Goal: Find specific page/section: Find specific page/section

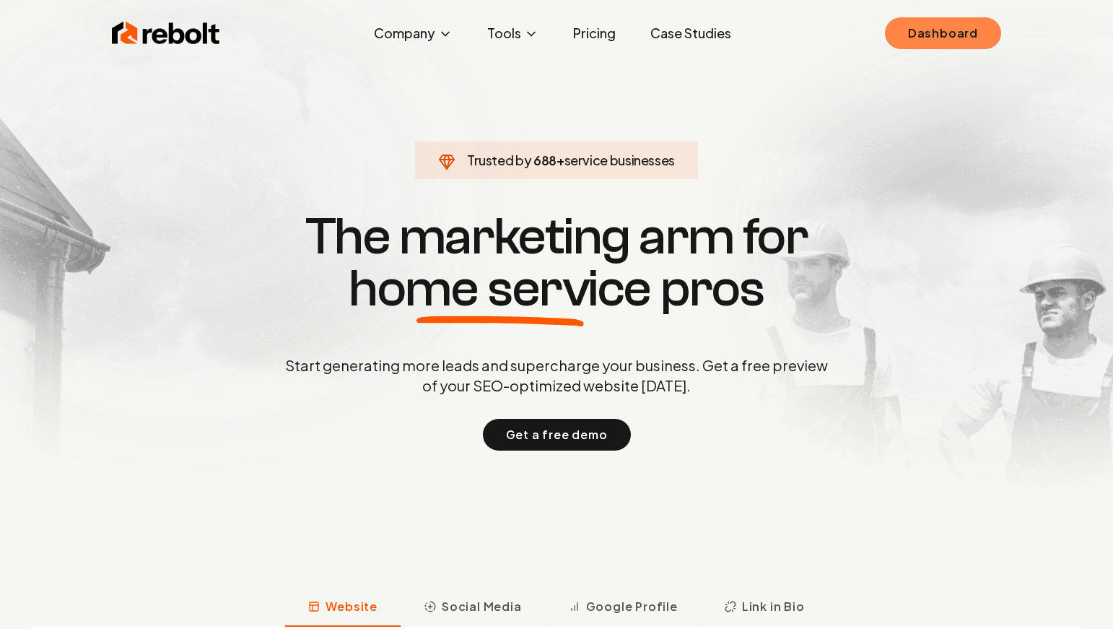
click at [937, 48] on link "Dashboard" at bounding box center [943, 33] width 116 height 32
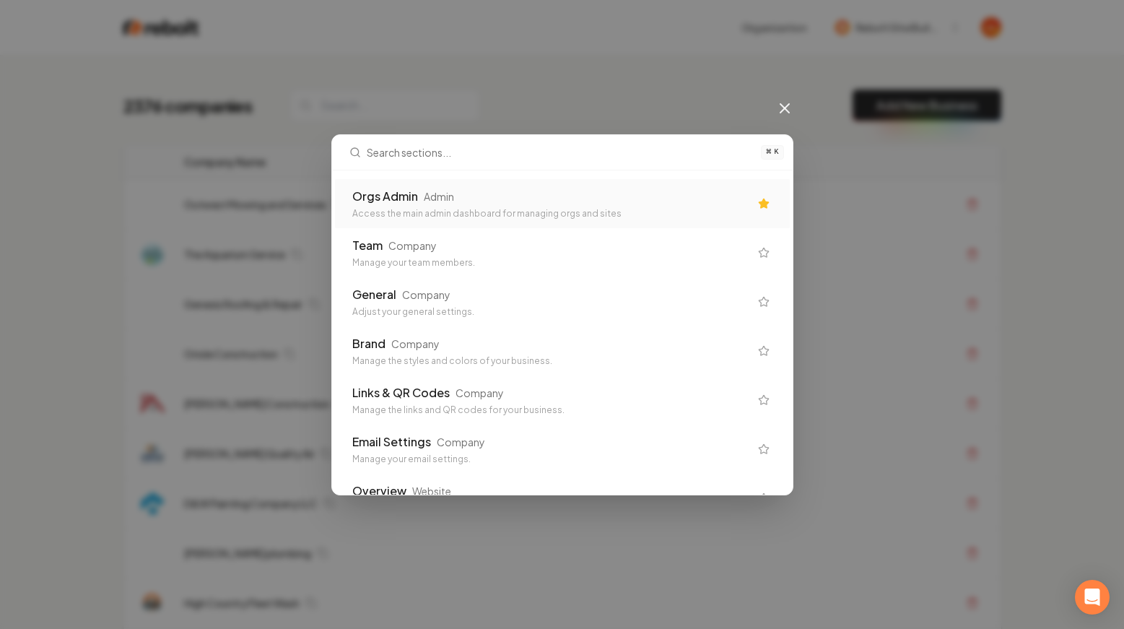
click at [470, 204] on div "Orgs Admin Admin" at bounding box center [550, 196] width 397 height 17
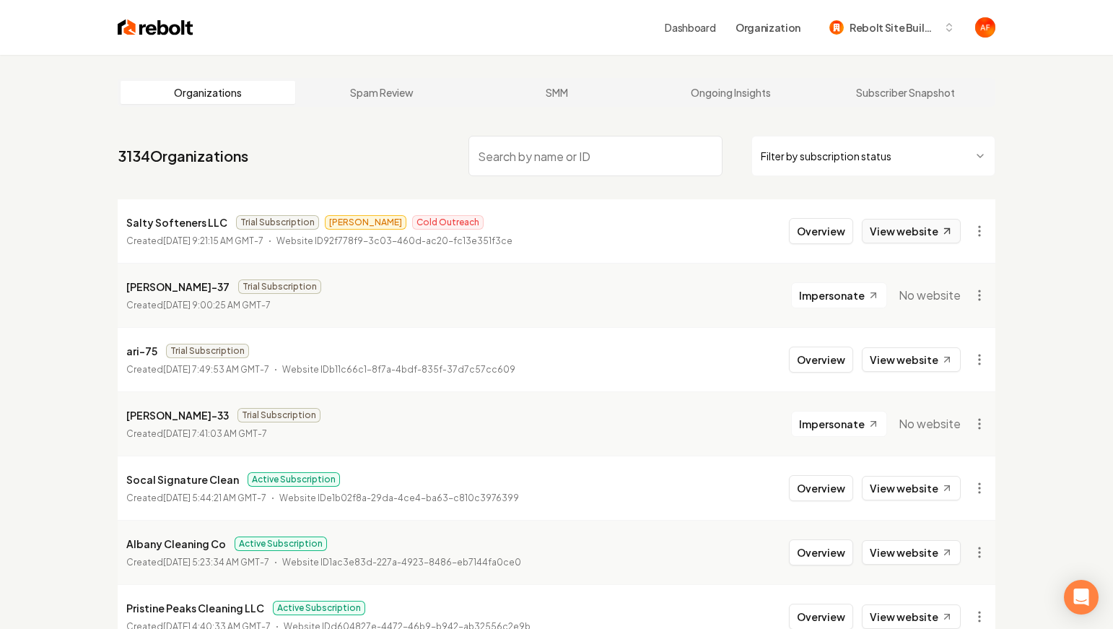
click at [896, 240] on link "View website" at bounding box center [911, 231] width 99 height 25
click at [180, 219] on p "Salty Softeners LLC" at bounding box center [176, 222] width 101 height 17
copy p "Salty Softeners LLC"
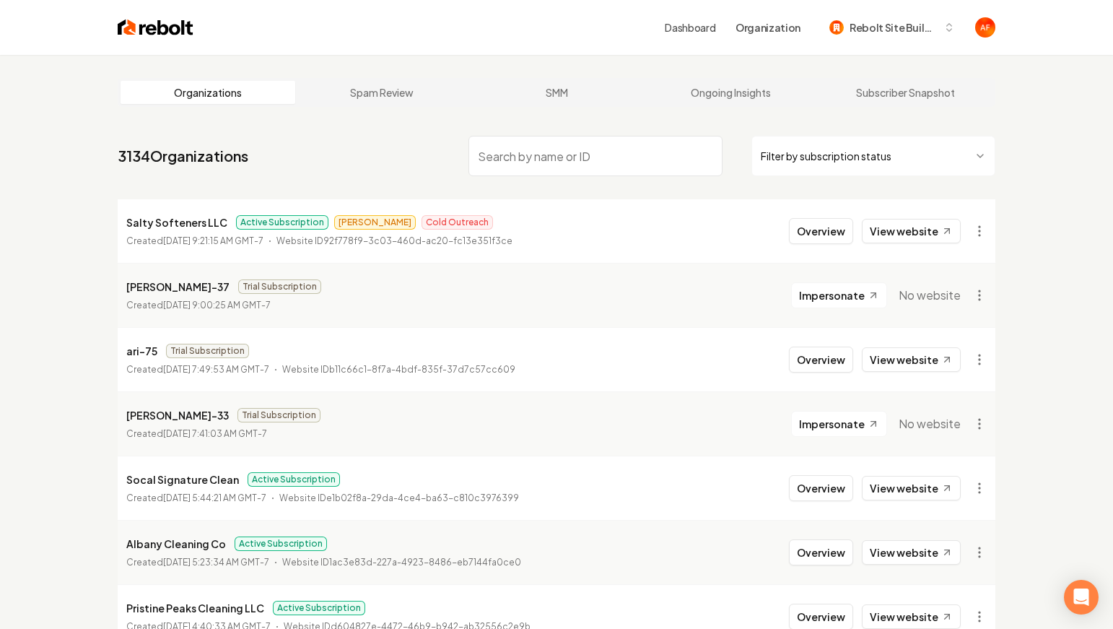
click at [302, 147] on nav "3134 Organizations Filter by subscription status" at bounding box center [557, 162] width 878 height 64
click at [860, 159] on html "Dashboard Organization Rebolt Site Builder Organizations Spam Review SMM Ongoin…" at bounding box center [556, 314] width 1113 height 629
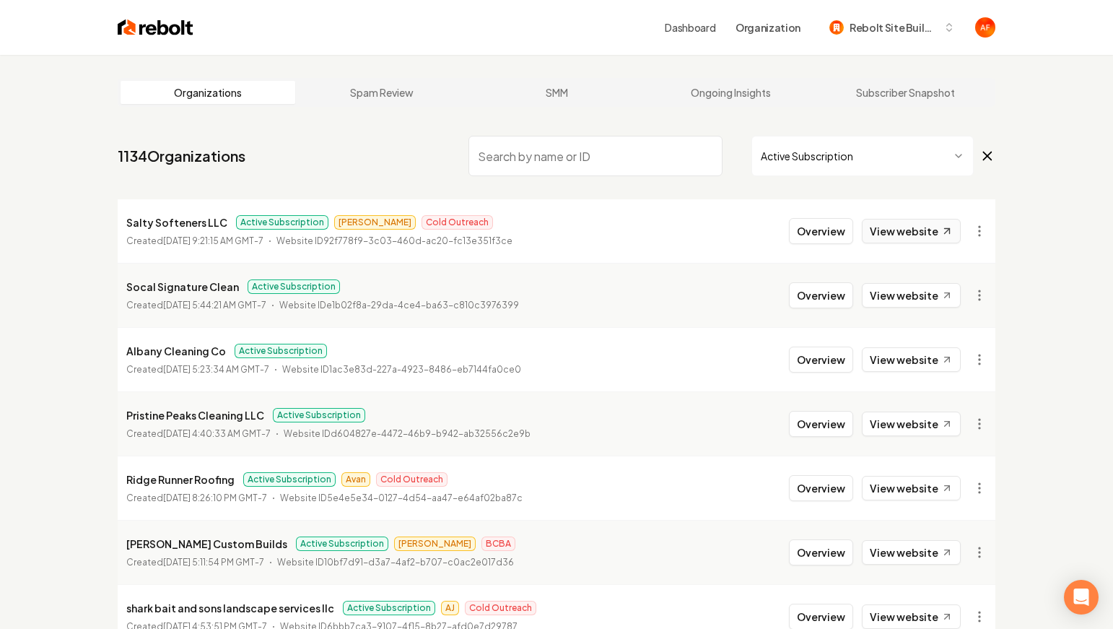
click at [876, 235] on link "View website" at bounding box center [911, 231] width 99 height 25
click at [124, 27] on img at bounding box center [156, 27] width 76 height 20
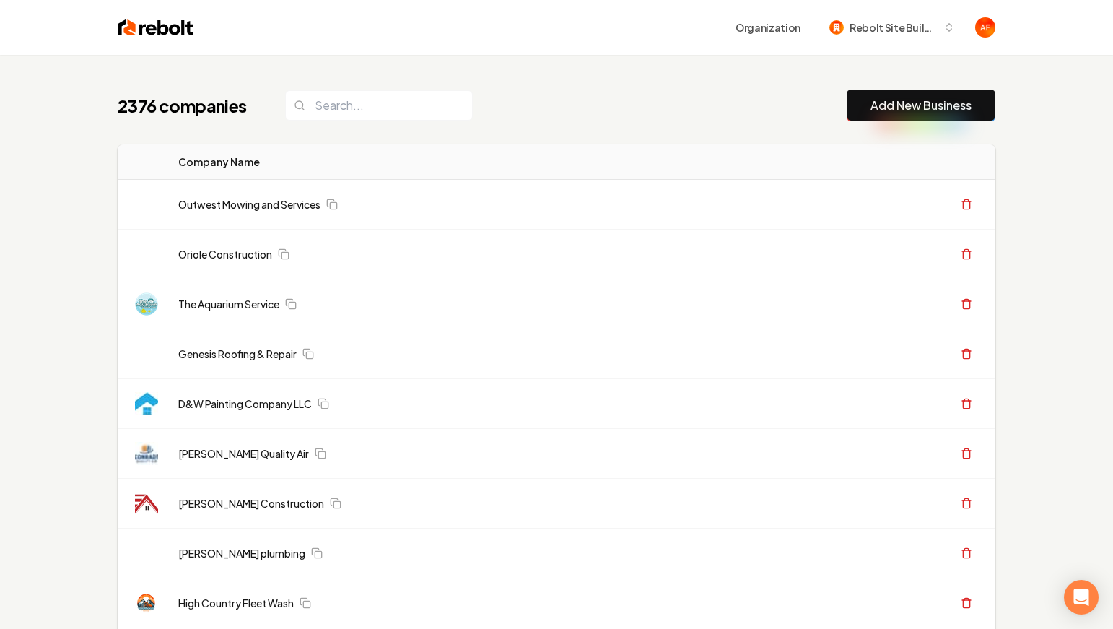
click at [376, 110] on input "search" at bounding box center [379, 105] width 188 height 30
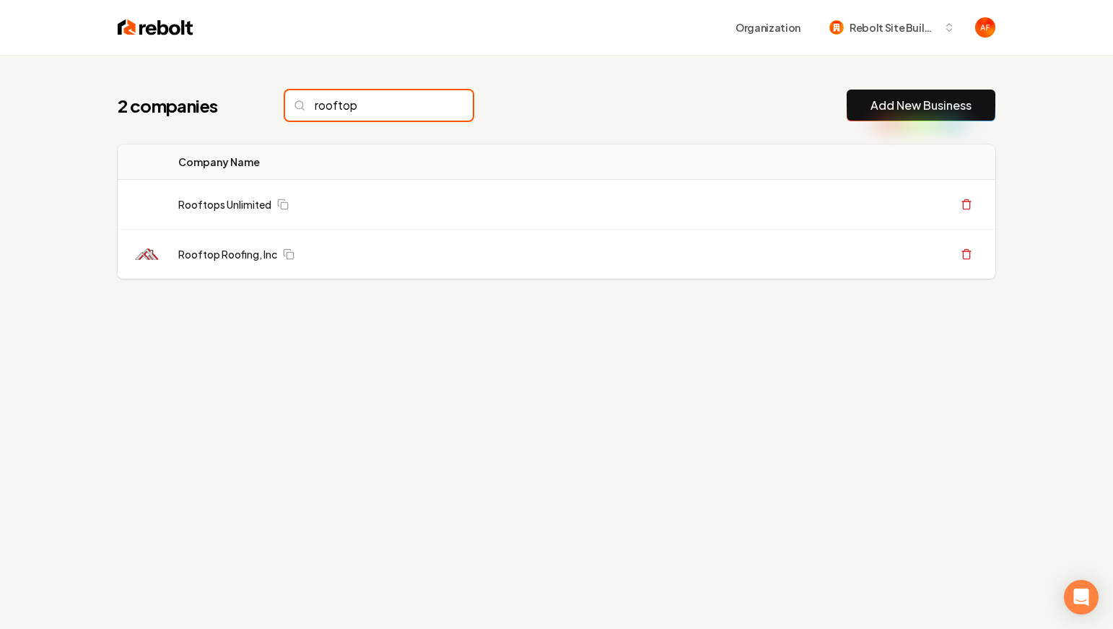
type input "rooftop"
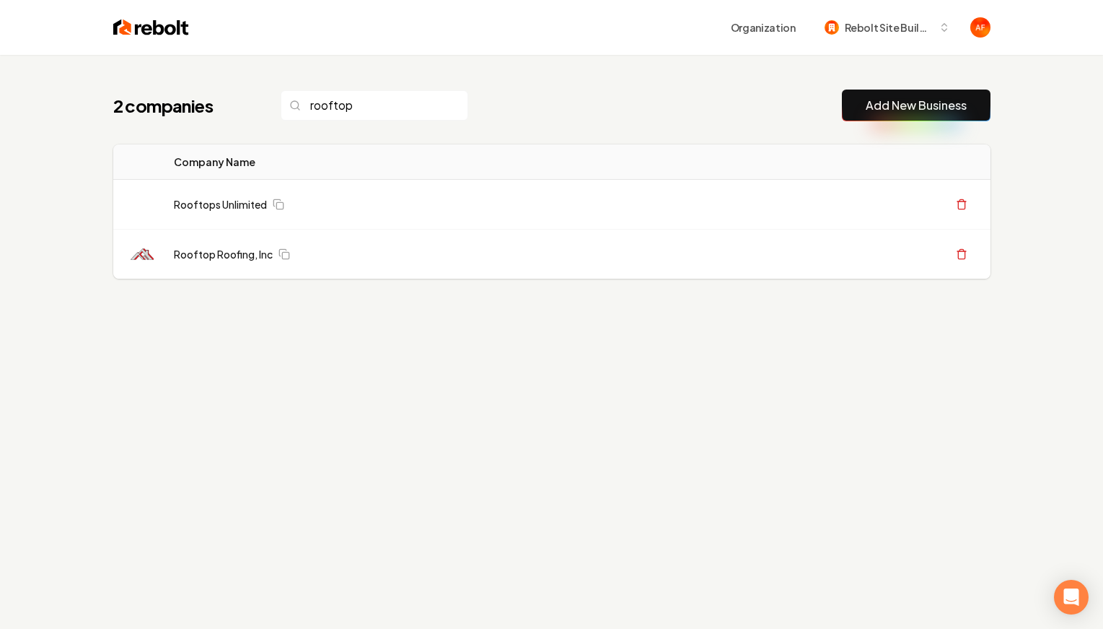
click at [163, 24] on img at bounding box center [151, 27] width 76 height 20
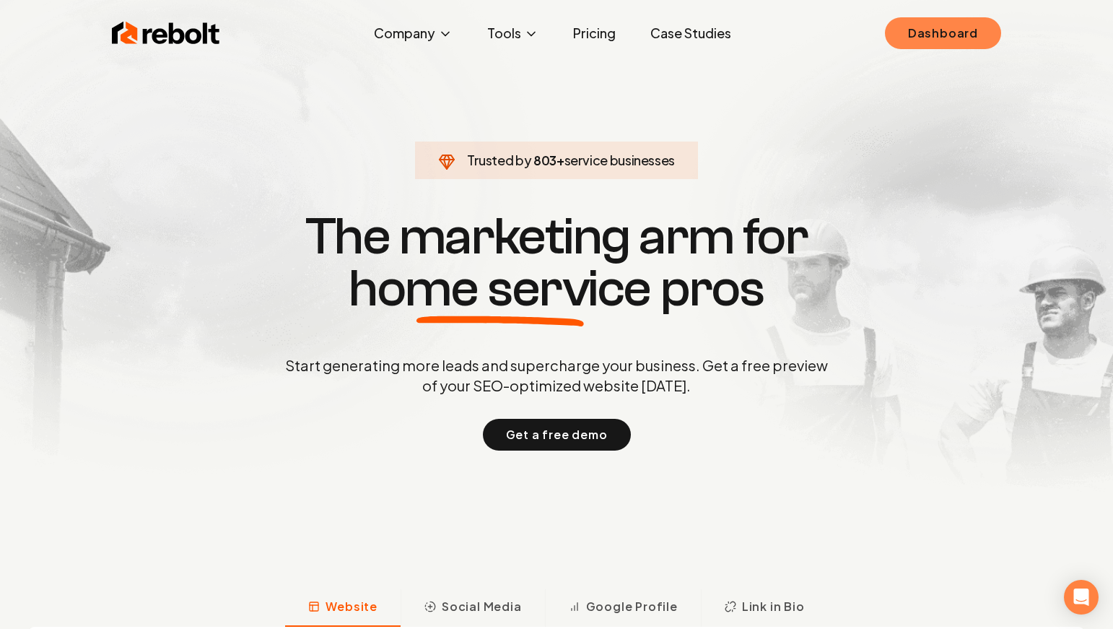
click at [922, 35] on link "Dashboard" at bounding box center [943, 33] width 116 height 32
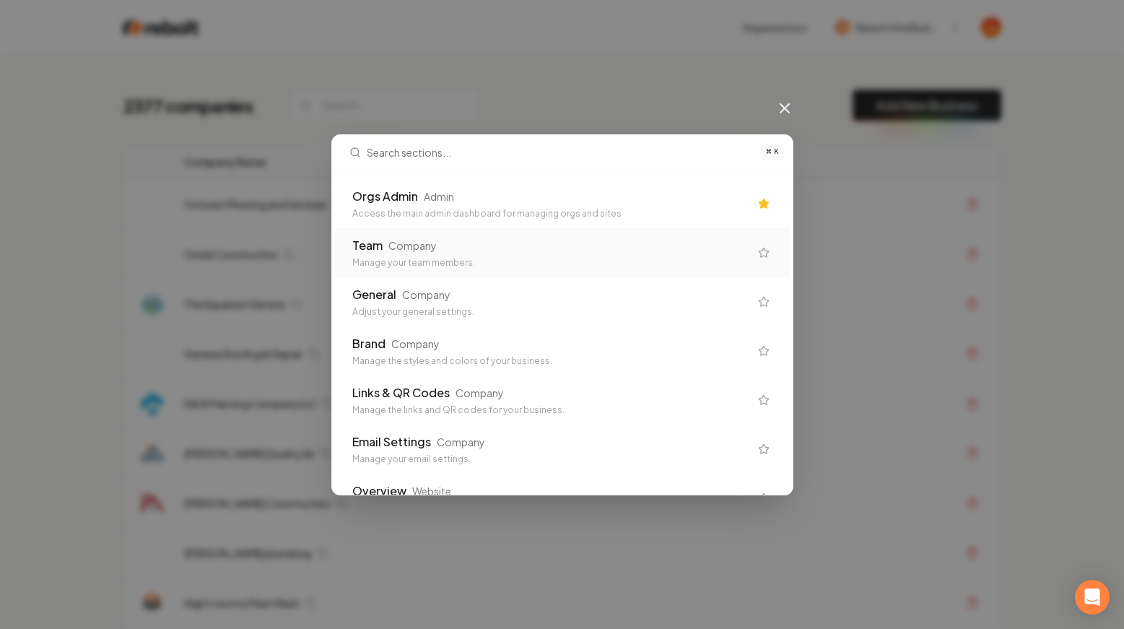
click at [494, 201] on div "Orgs Admin Admin" at bounding box center [550, 196] width 397 height 17
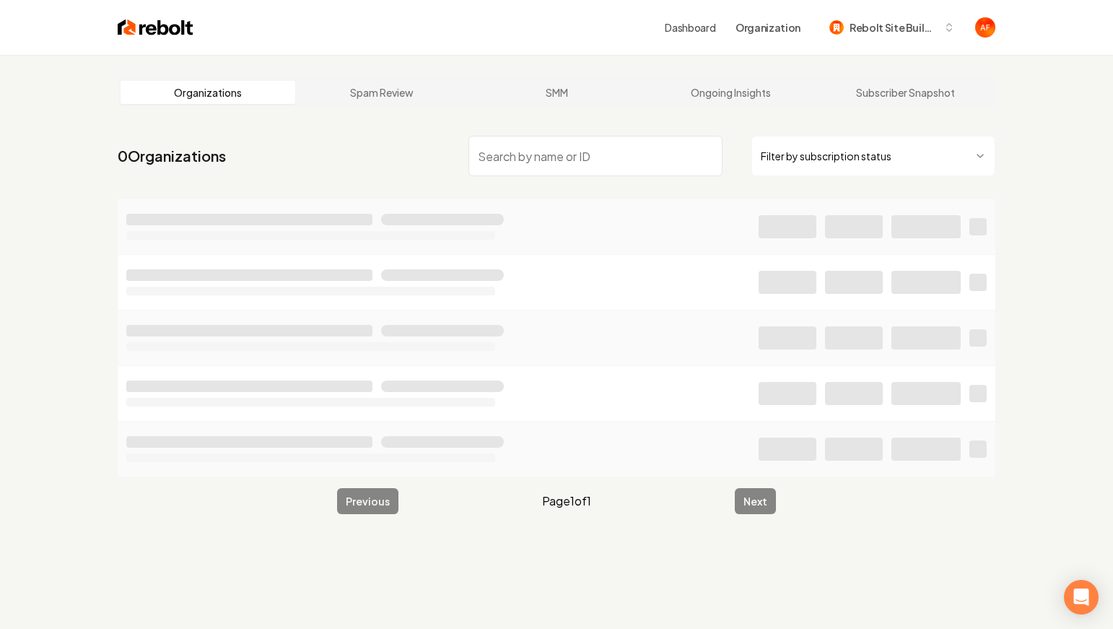
click at [878, 151] on html "Dashboard Organization Rebolt Site Builder Organizations Spam Review SMM Ongoin…" at bounding box center [556, 314] width 1113 height 629
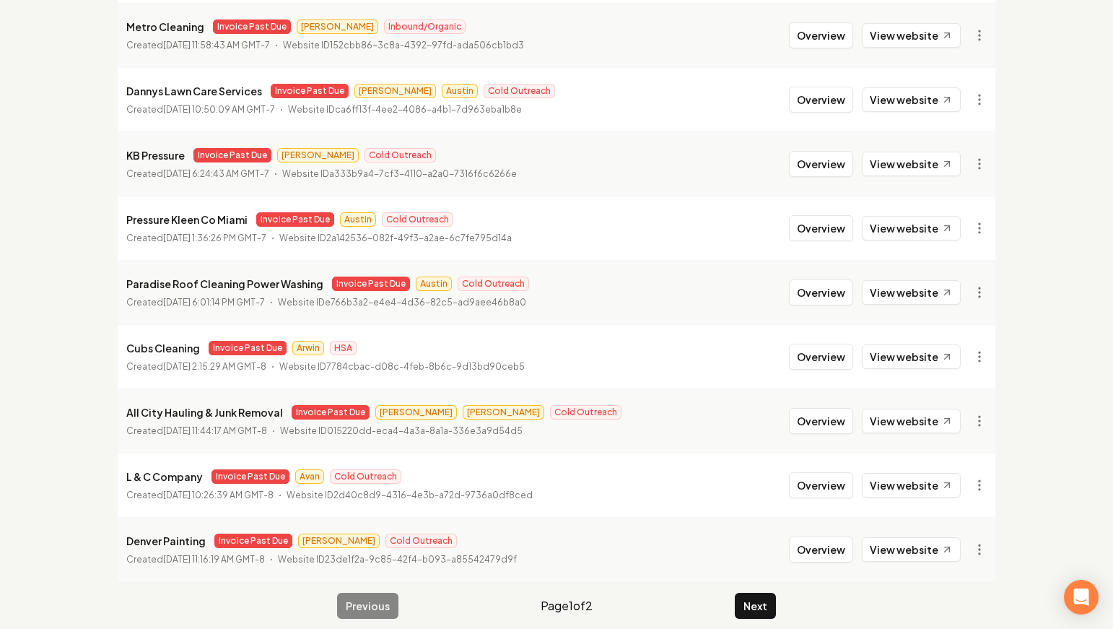
scroll to position [1557, 0]
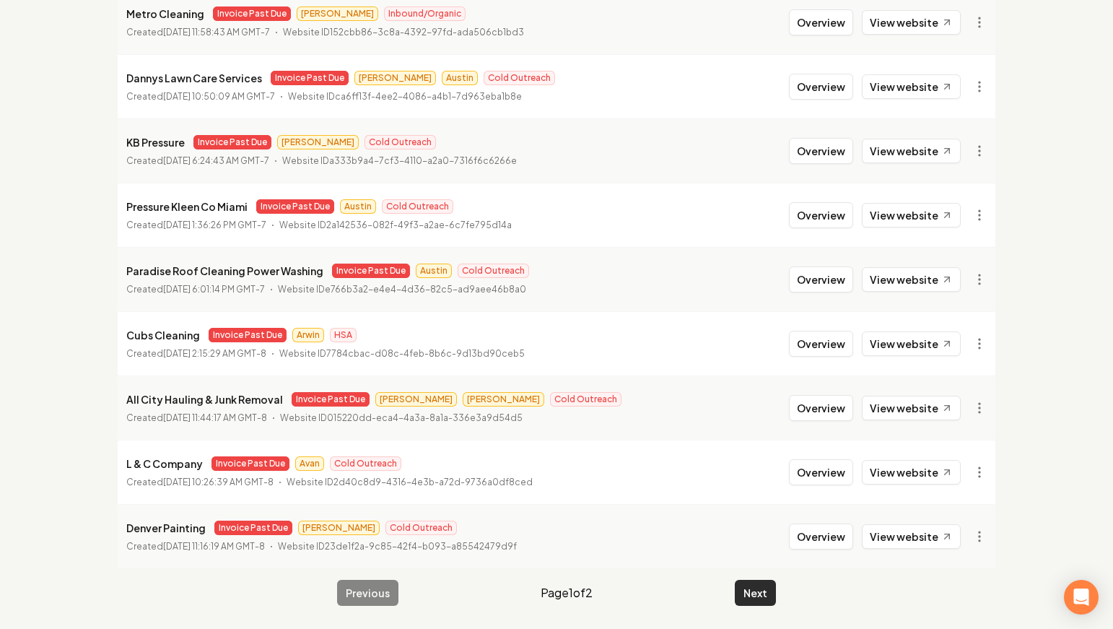
click at [774, 588] on button "Next" at bounding box center [755, 593] width 41 height 26
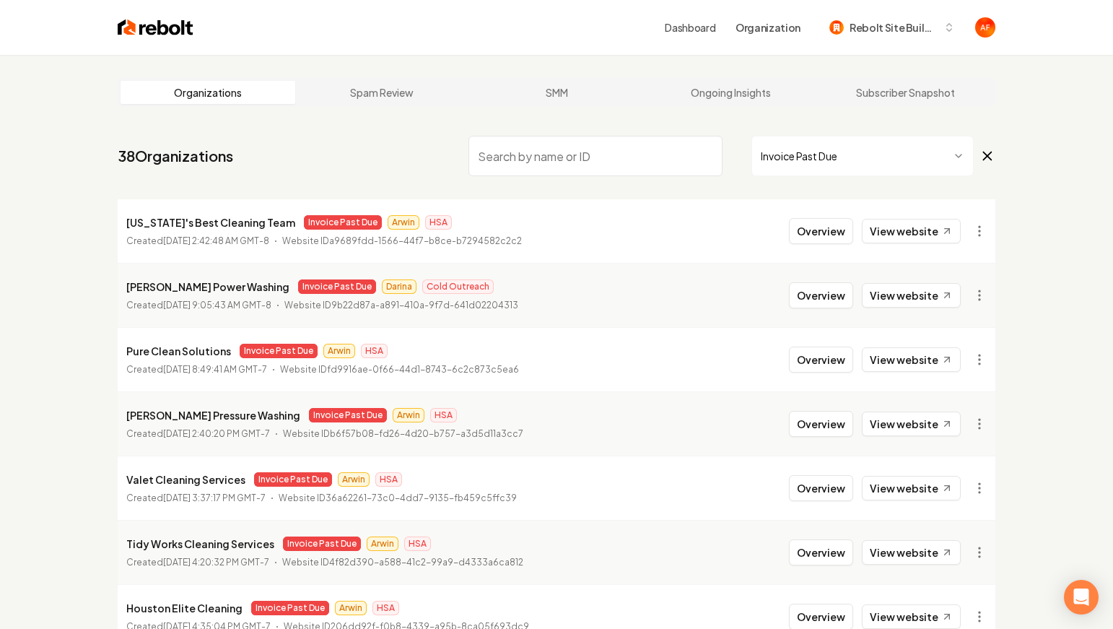
click at [151, 35] on img at bounding box center [156, 27] width 76 height 20
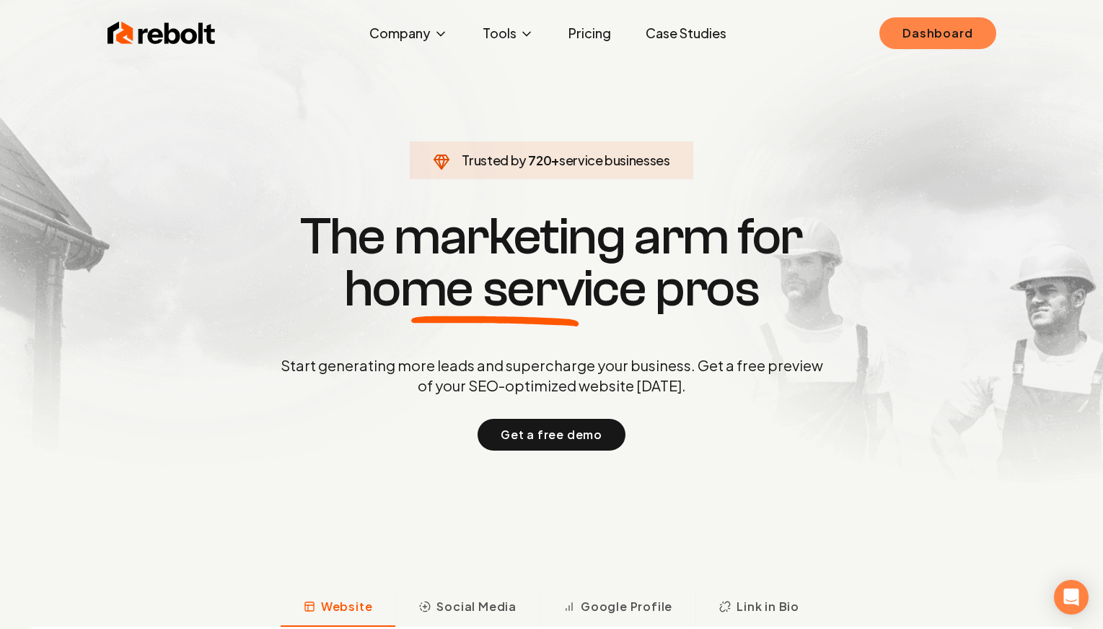
click at [900, 35] on link "Dashboard" at bounding box center [938, 33] width 116 height 32
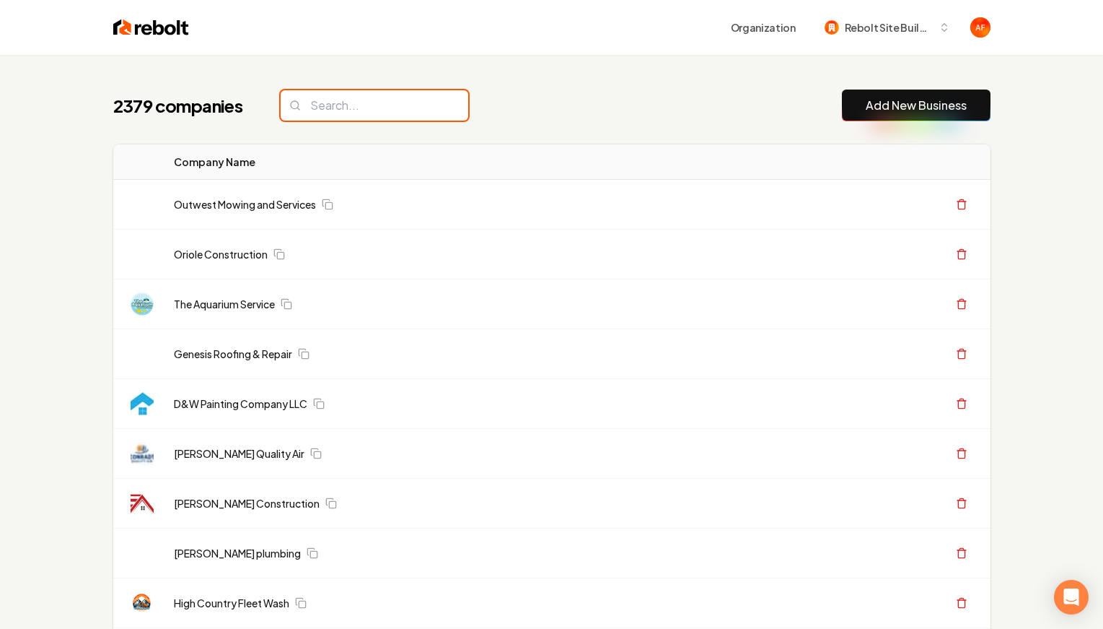
click at [352, 102] on input "search" at bounding box center [375, 105] width 188 height 30
click at [349, 105] on input "search" at bounding box center [375, 105] width 188 height 30
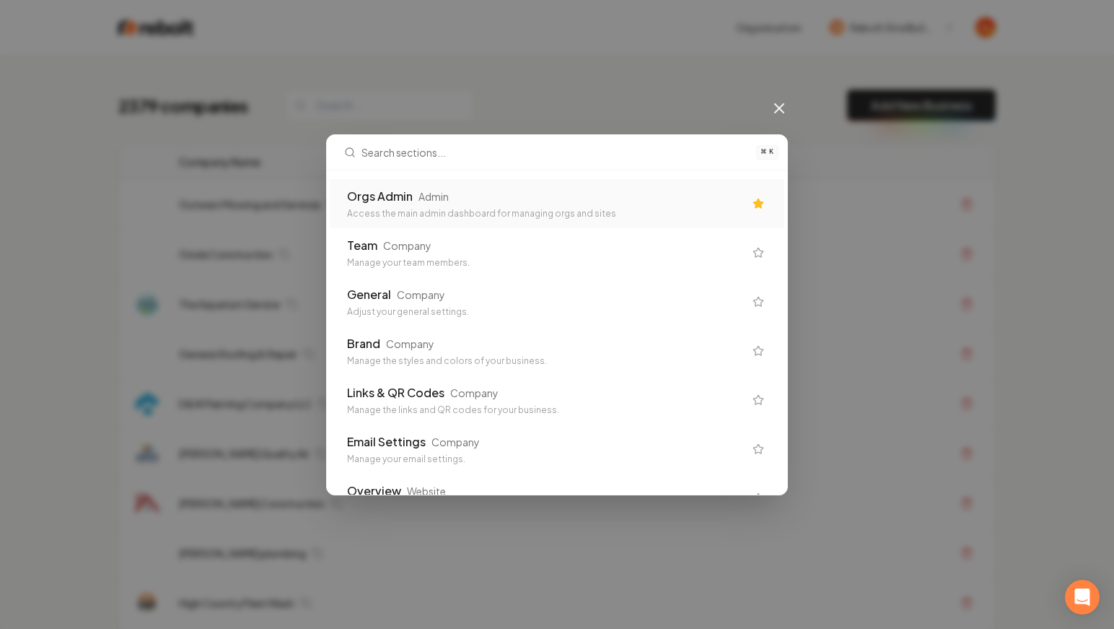
click at [447, 193] on div "Admin" at bounding box center [434, 196] width 30 height 14
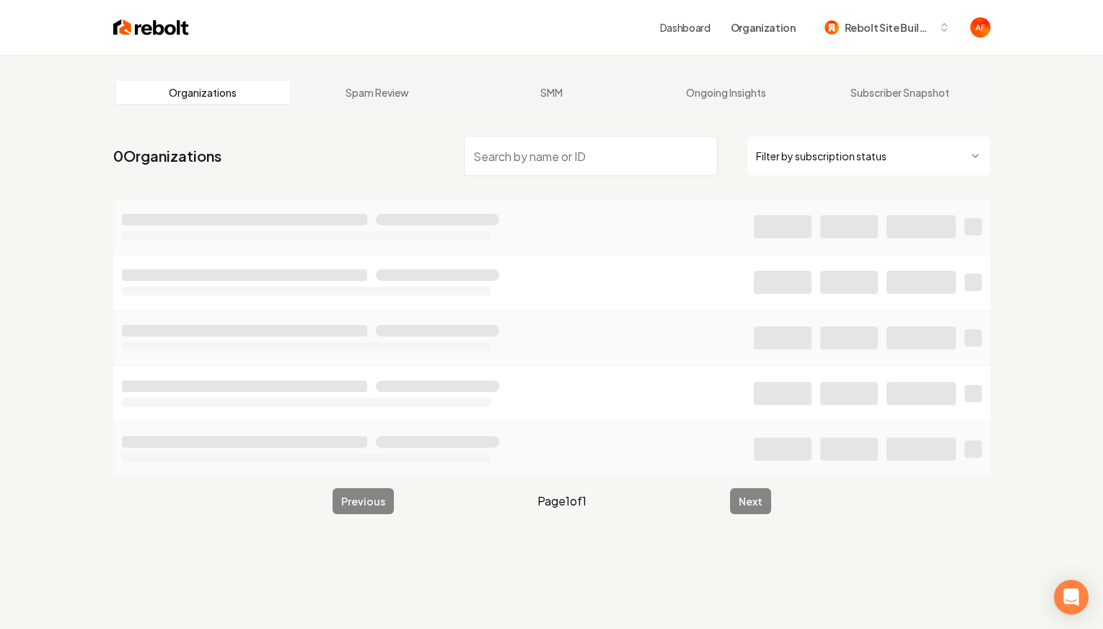
click at [503, 158] on input "search" at bounding box center [591, 156] width 254 height 40
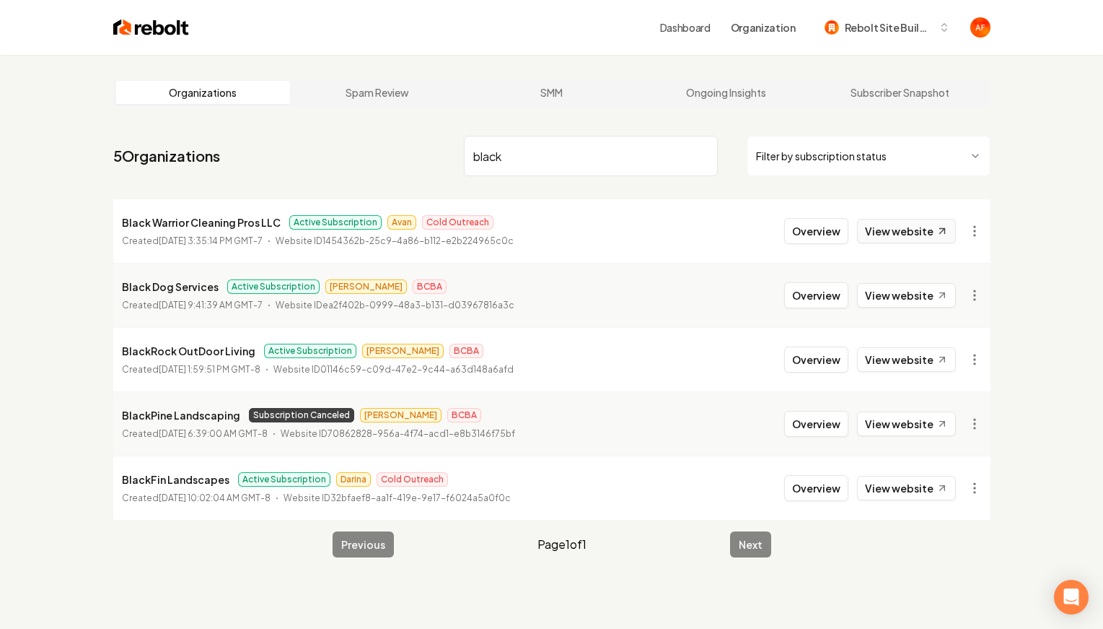
type input "black"
click at [900, 225] on link "View website" at bounding box center [906, 231] width 99 height 25
click at [702, 156] on input "black" at bounding box center [591, 156] width 254 height 40
click at [824, 167] on html "Dashboard Organization Rebolt Site Builder Organizations Spam Review SMM Ongoin…" at bounding box center [551, 314] width 1103 height 629
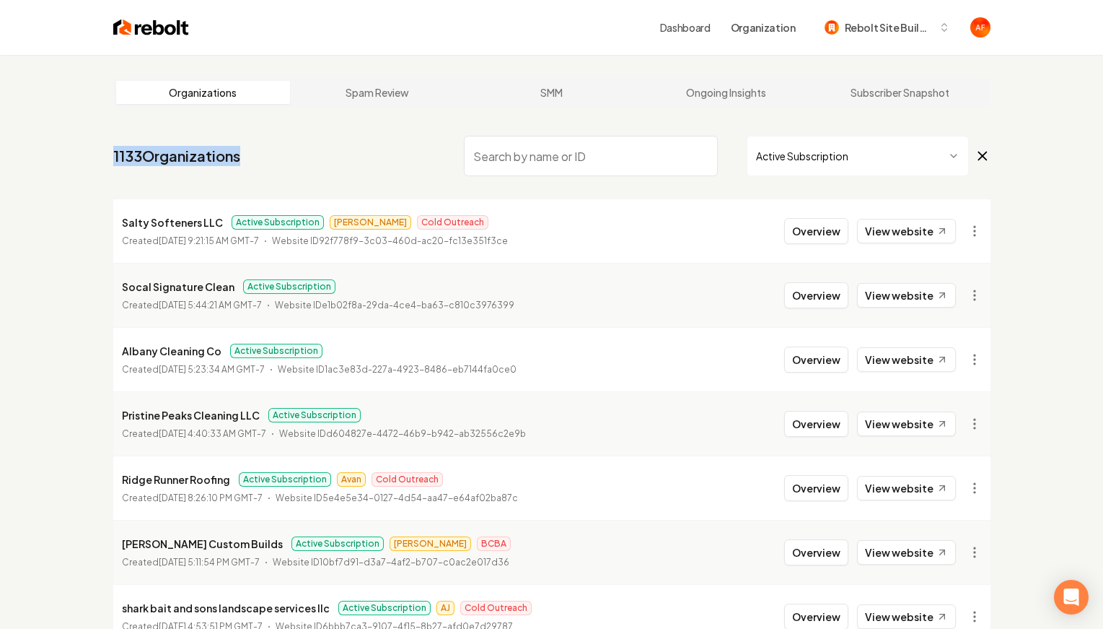
drag, startPoint x: 108, startPoint y: 152, endPoint x: 382, endPoint y: 159, distance: 274.4
click at [382, 160] on nav "1133 Organizations Active Subscription" at bounding box center [552, 162] width 878 height 64
click at [538, 144] on input "search" at bounding box center [591, 156] width 254 height 40
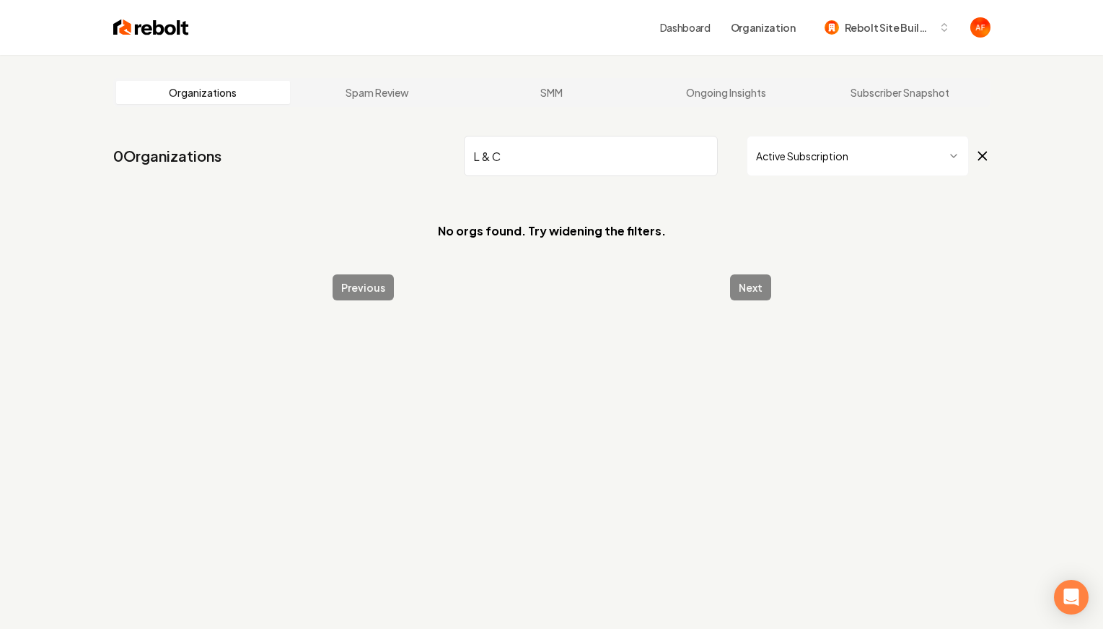
drag, startPoint x: 646, startPoint y: 144, endPoint x: 623, endPoint y: 150, distance: 23.8
click at [646, 144] on input "L & C" at bounding box center [591, 156] width 254 height 40
click at [595, 152] on input "L & C" at bounding box center [591, 156] width 254 height 40
click at [577, 153] on input "L & C" at bounding box center [591, 156] width 254 height 40
drag, startPoint x: 502, startPoint y: 159, endPoint x: 423, endPoint y: 155, distance: 79.5
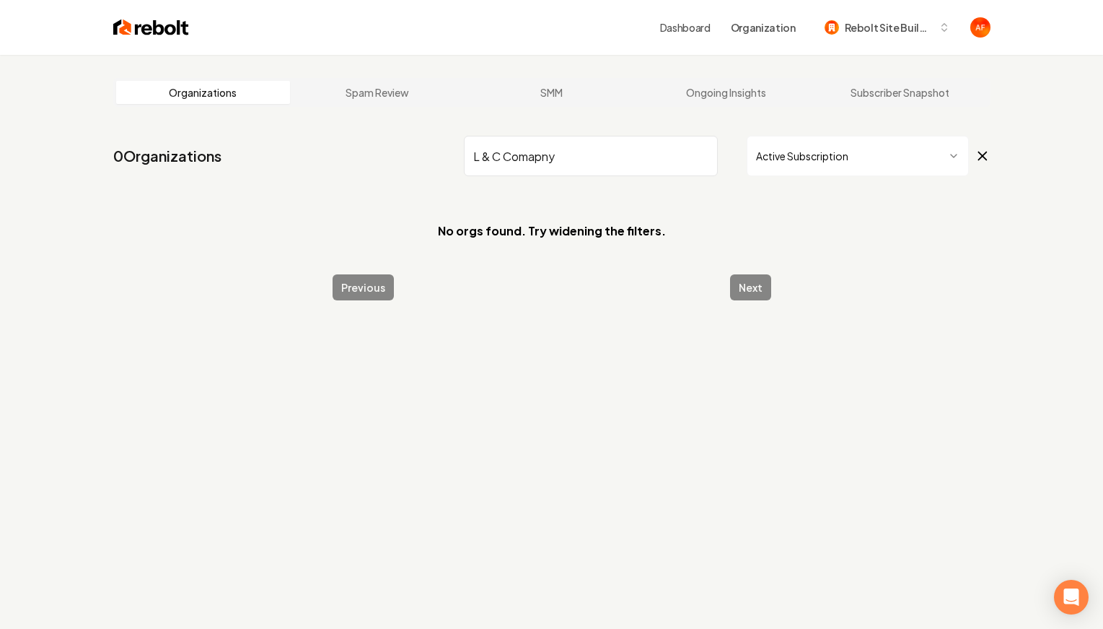
click at [423, 155] on nav "0 Organizations L & C Comapny Active Subscription" at bounding box center [552, 162] width 878 height 64
click at [476, 152] on input "Comapny" at bounding box center [591, 156] width 254 height 40
type input "Comapny"
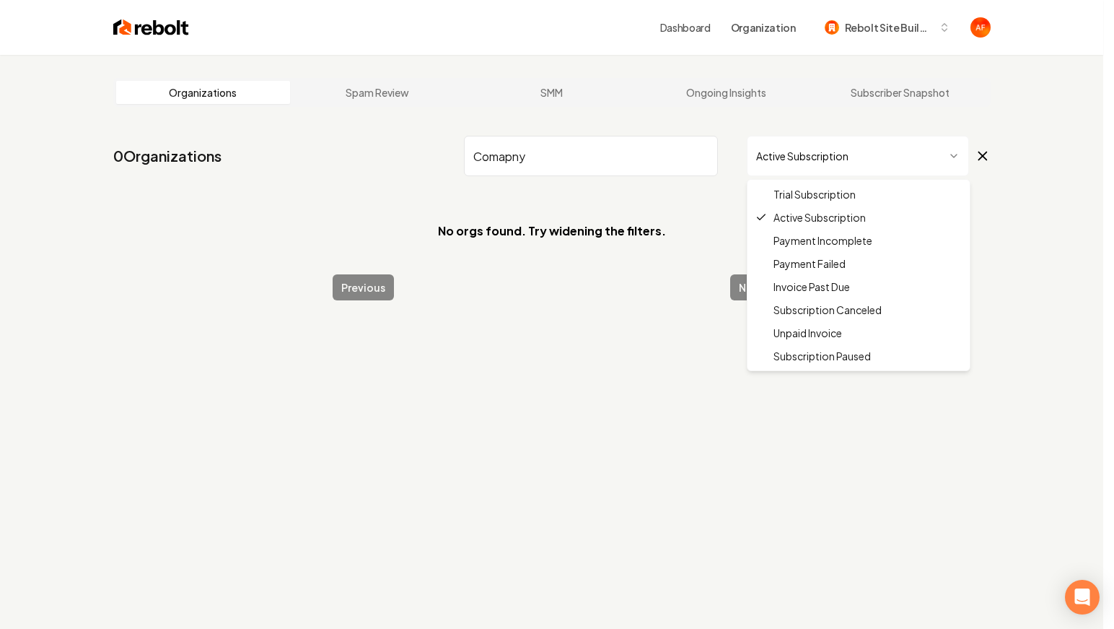
click at [790, 152] on html "Dashboard Organization Rebolt Site Builder Organizations Spam Review SMM Ongoin…" at bounding box center [557, 314] width 1114 height 629
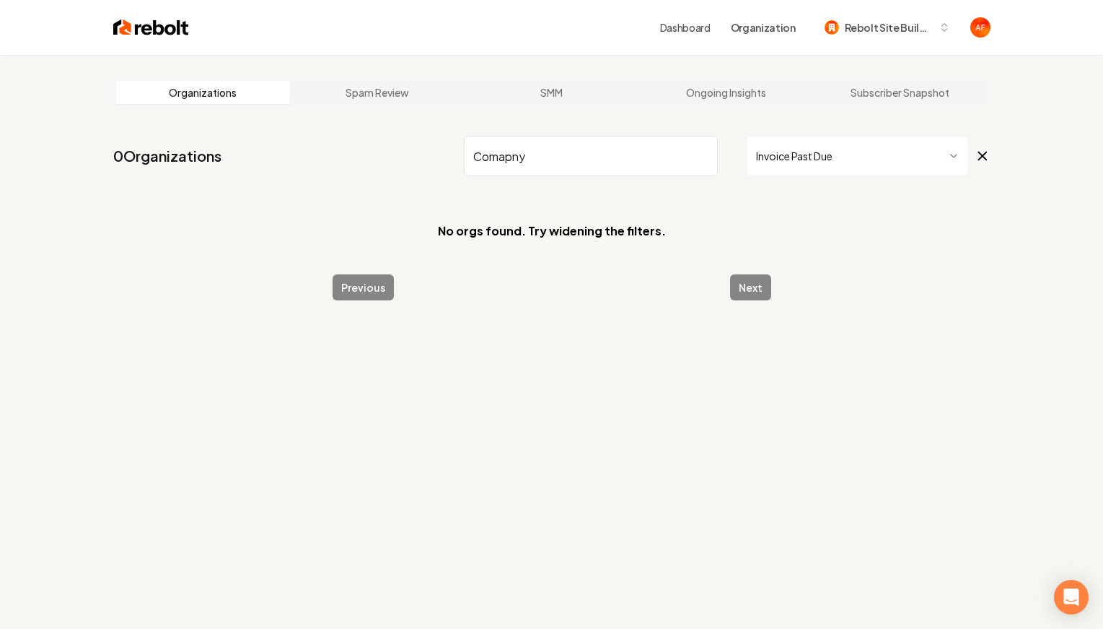
click at [696, 146] on input "Comapny" at bounding box center [591, 156] width 254 height 40
click at [701, 155] on input "Comapny" at bounding box center [591, 156] width 254 height 40
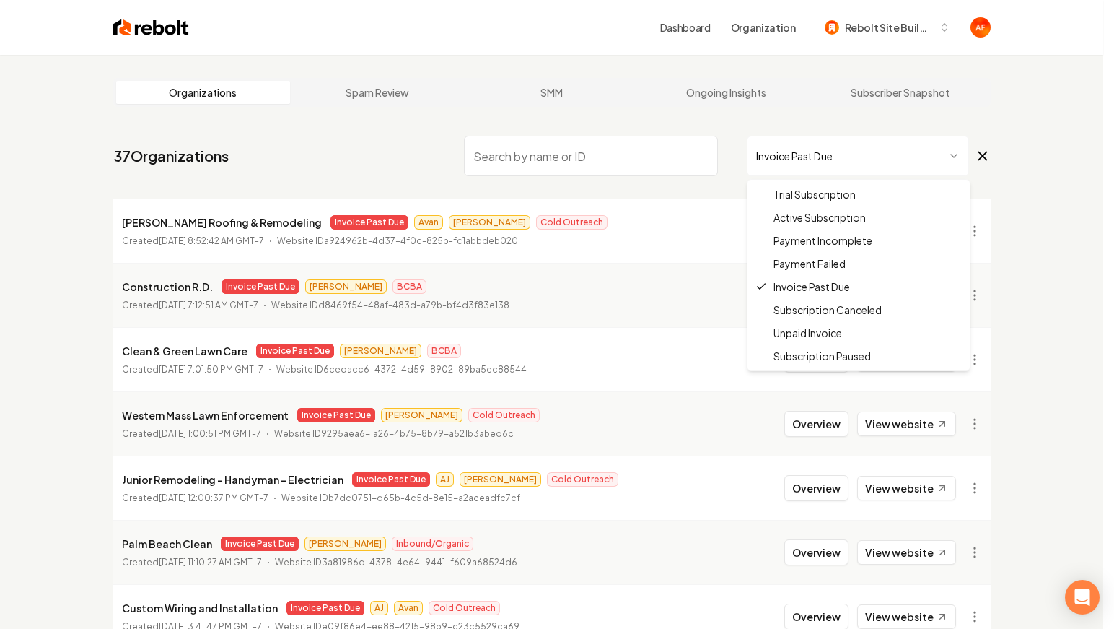
click at [828, 156] on html "Dashboard Organization Rebolt Site Builder Organizations Spam Review SMM Ongoin…" at bounding box center [557, 314] width 1114 height 629
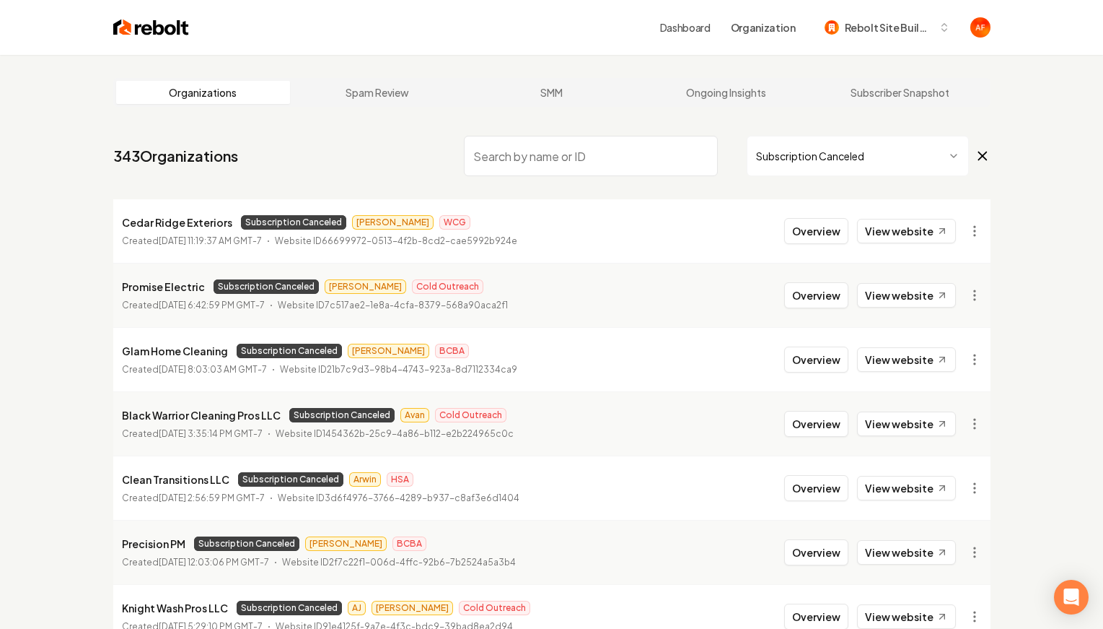
click at [577, 170] on input "search" at bounding box center [591, 156] width 254 height 40
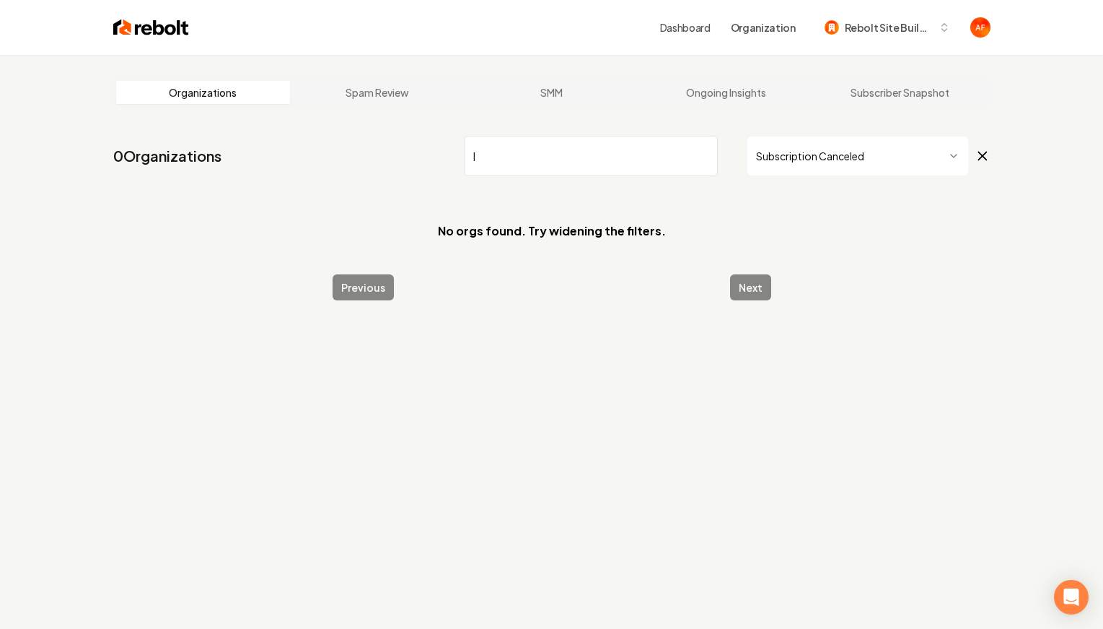
type input "l"
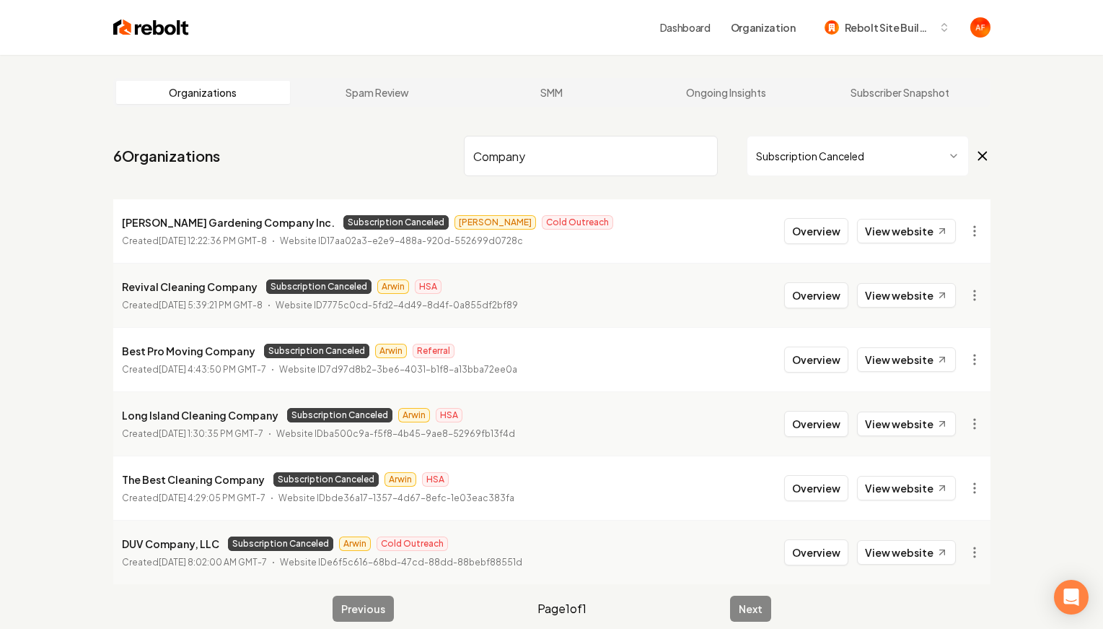
type input "Company"
click at [157, 49] on div "Dashboard Organization Rebolt Site Builder" at bounding box center [552, 27] width 924 height 55
click at [160, 33] on img at bounding box center [151, 27] width 76 height 20
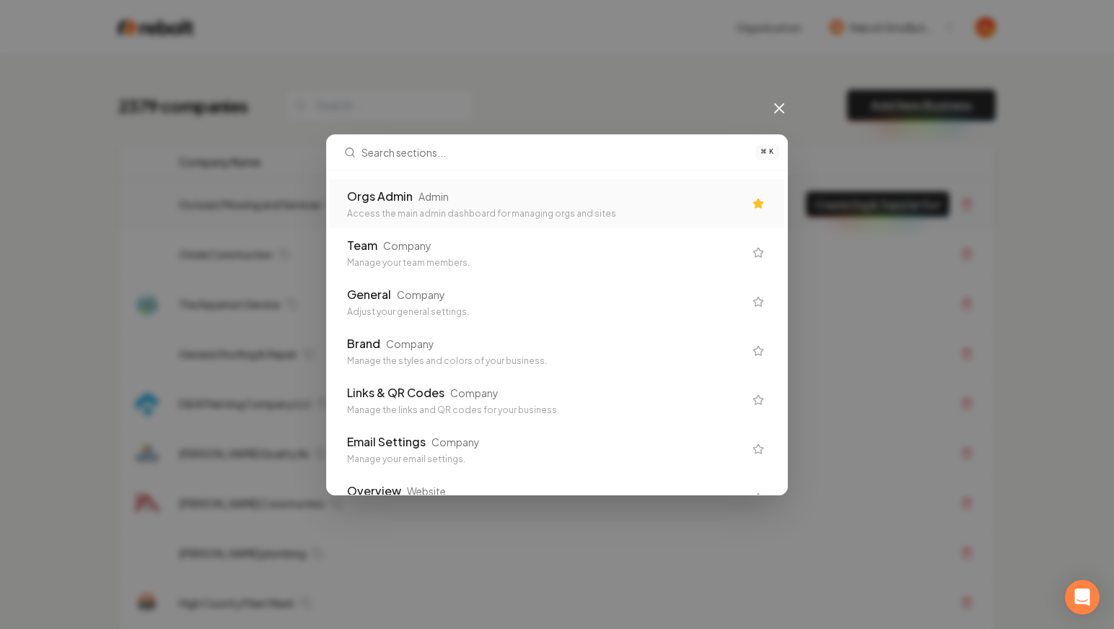
click at [560, 191] on div "Orgs Admin Admin" at bounding box center [545, 196] width 397 height 17
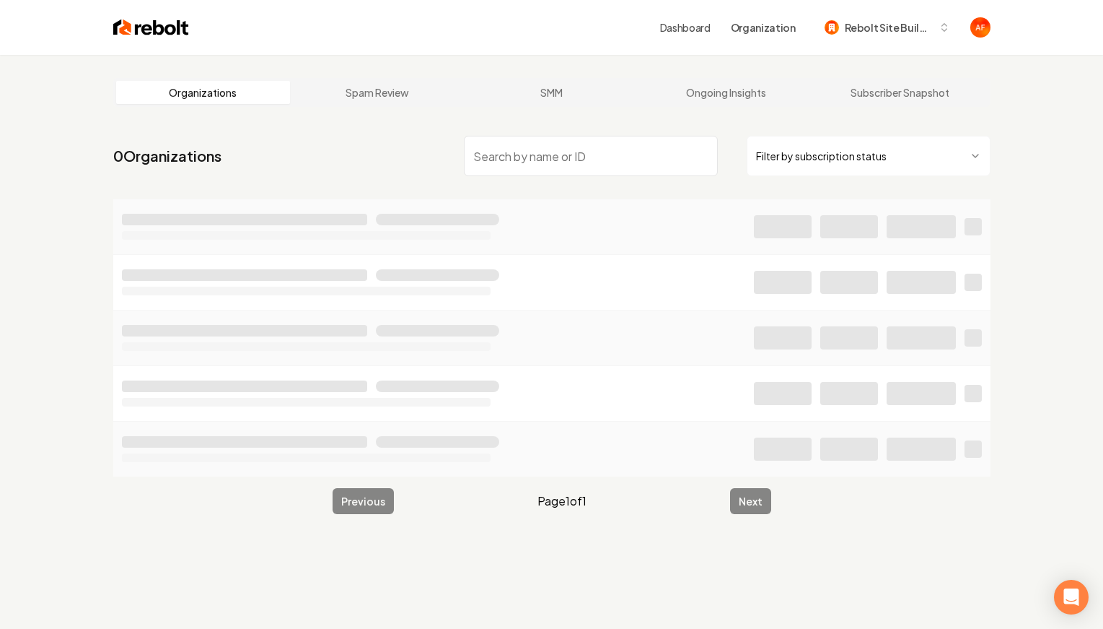
click at [874, 178] on nav "0 Organizations Filter by subscription status" at bounding box center [552, 162] width 878 height 64
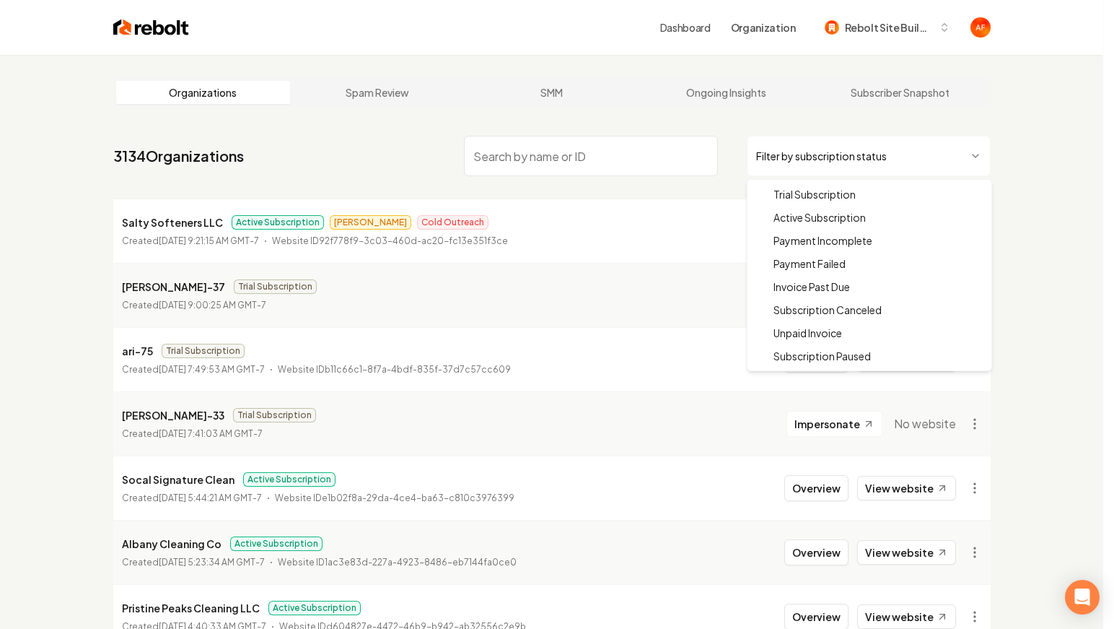
click at [807, 146] on html "Dashboard Organization Rebolt Site Builder Organizations Spam Review SMM Ongoin…" at bounding box center [557, 314] width 1114 height 629
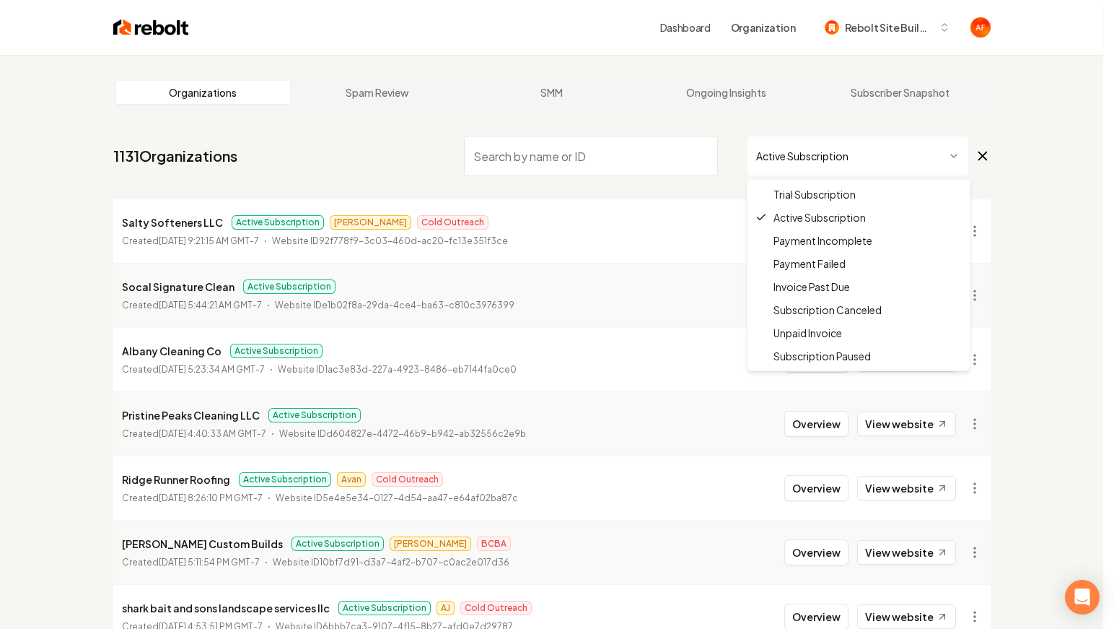
click at [876, 152] on html "Dashboard Organization Rebolt Site Builder Organizations Spam Review SMM Ongoin…" at bounding box center [557, 314] width 1114 height 629
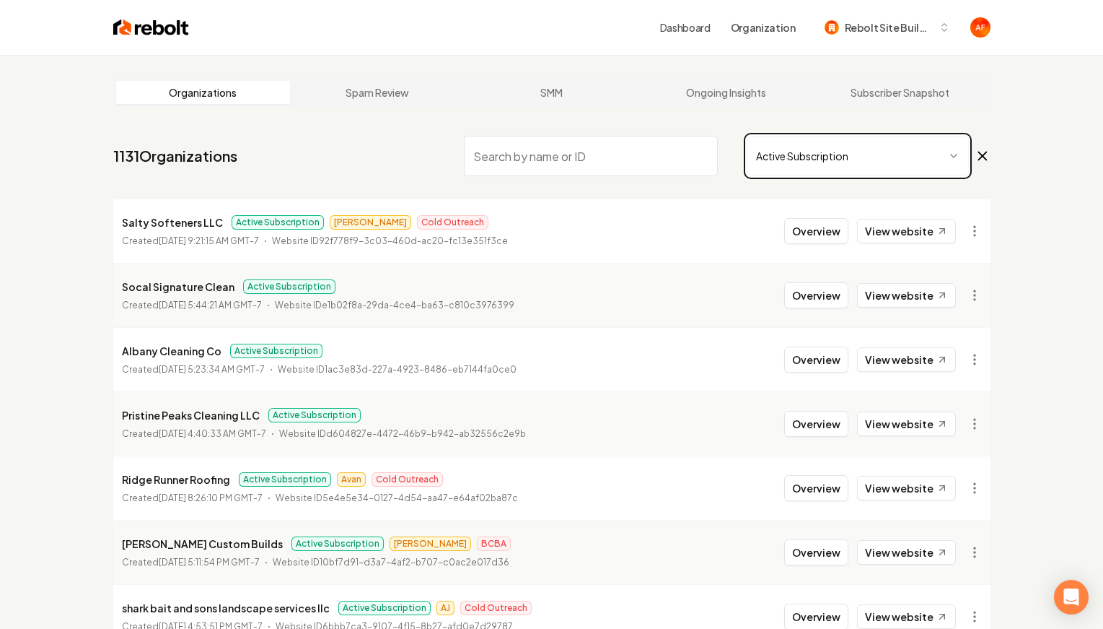
click at [278, 110] on html "Dashboard Organization Rebolt Site Builder Organizations Spam Review SMM Ongoin…" at bounding box center [551, 314] width 1103 height 629
